Goal: Find specific page/section: Find specific page/section

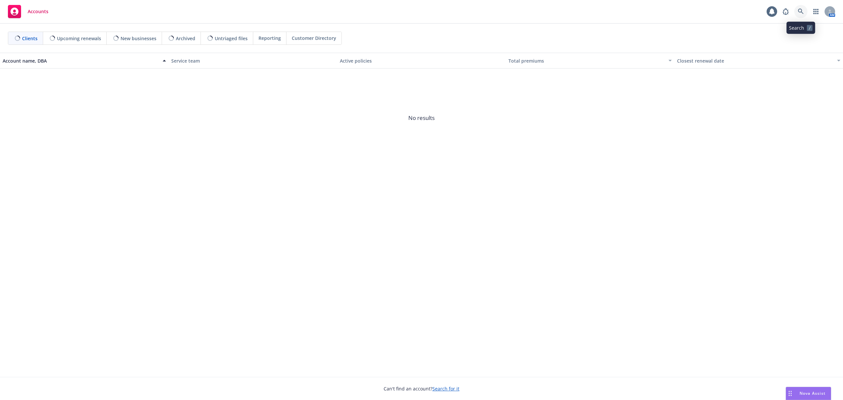
click at [799, 11] on icon at bounding box center [801, 12] width 6 height 6
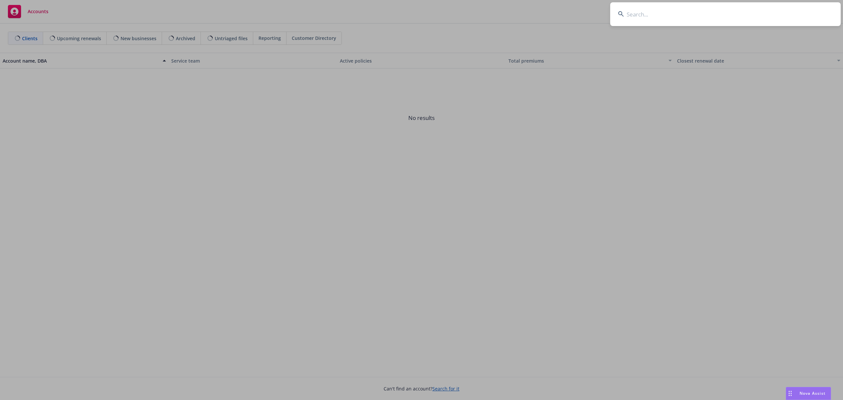
click at [672, 15] on input at bounding box center [725, 14] width 230 height 24
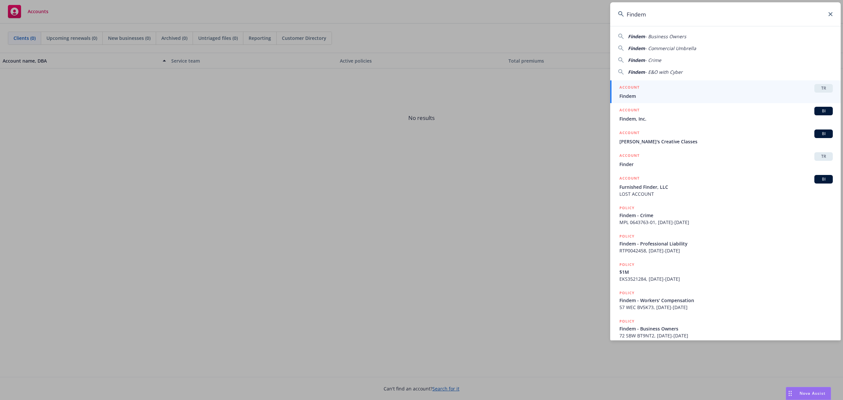
type input "Findem"
click at [647, 89] on div "ACCOUNT TR" at bounding box center [725, 88] width 213 height 9
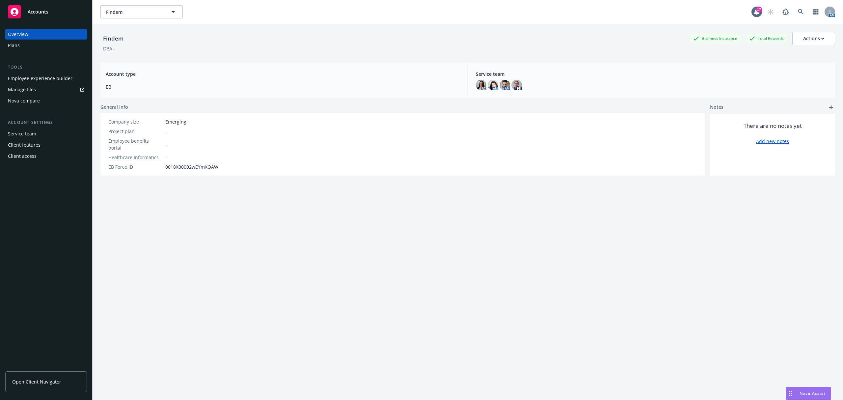
click at [55, 75] on div "Employee experience builder" at bounding box center [40, 78] width 65 height 11
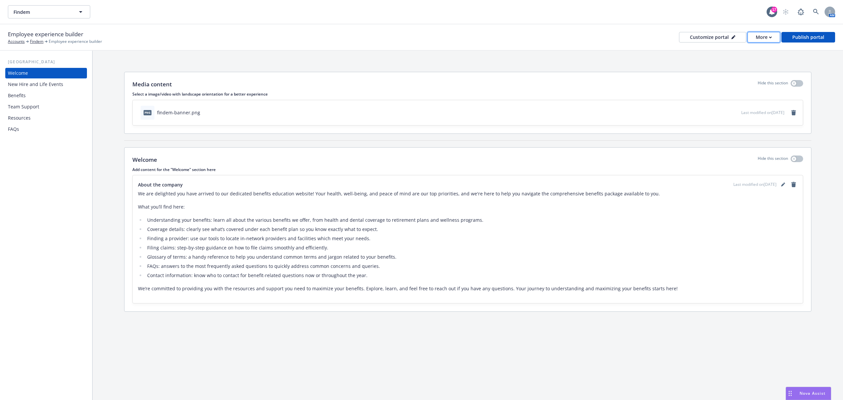
click at [767, 37] on div "More" at bounding box center [764, 37] width 16 height 10
click at [610, 61] on div "Media content Hide this section Select a image/video with landscape orientation…" at bounding box center [468, 193] width 750 height 284
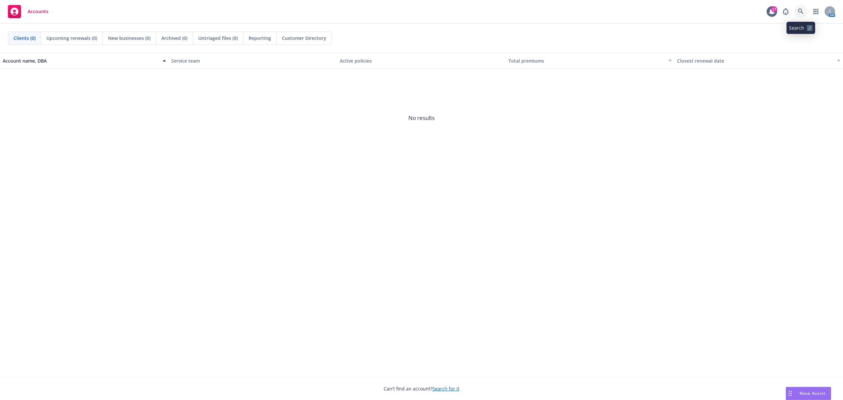
click at [799, 11] on icon at bounding box center [801, 12] width 6 height 6
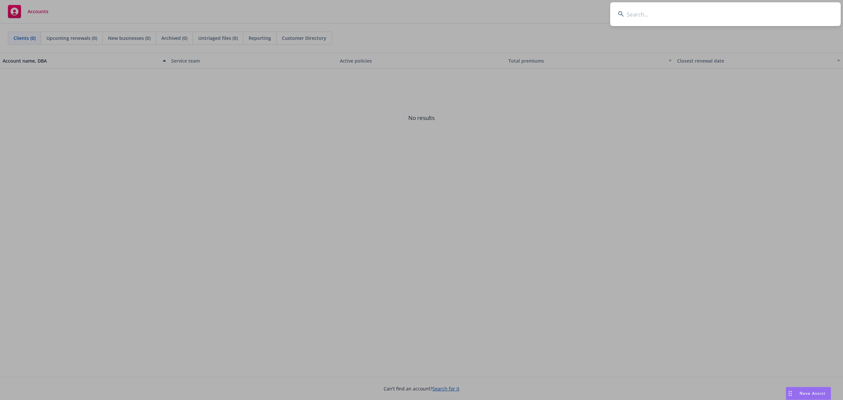
click at [628, 14] on input at bounding box center [725, 14] width 230 height 24
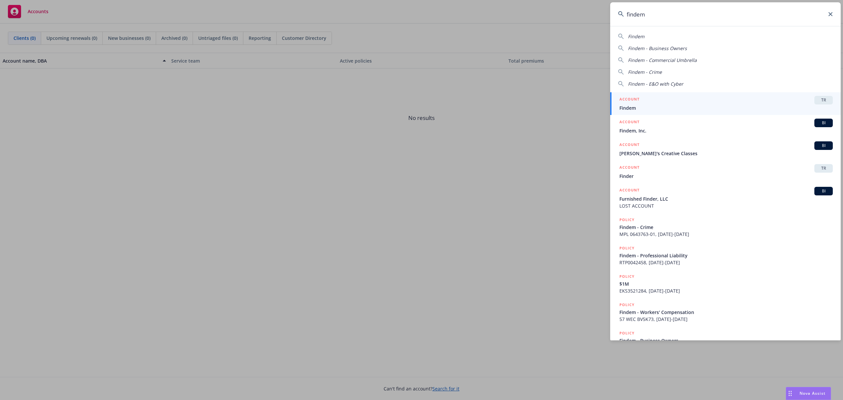
type input "findem"
click at [648, 106] on span "Findem" at bounding box center [725, 107] width 213 height 7
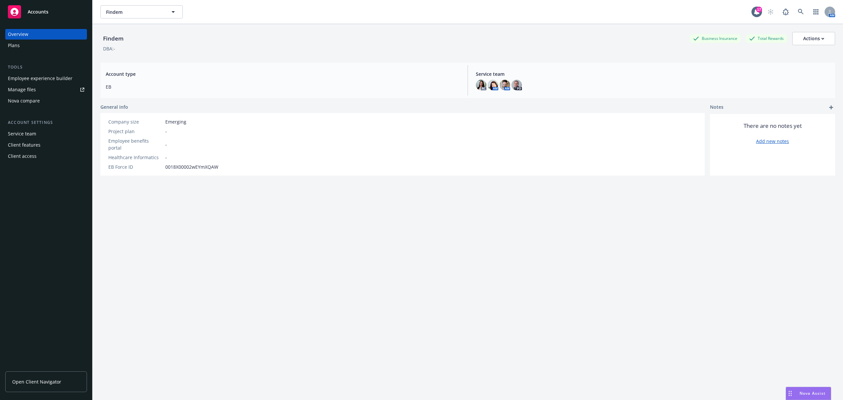
click at [29, 76] on div "Employee experience builder" at bounding box center [40, 78] width 65 height 11
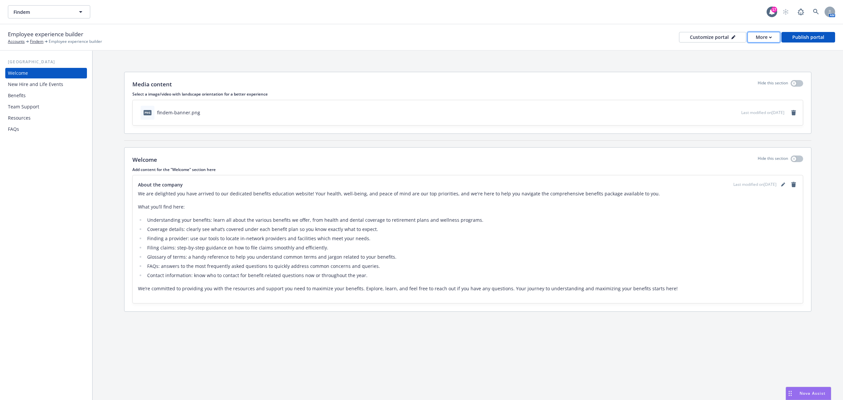
click at [755, 37] on button "More" at bounding box center [763, 37] width 33 height 11
